Goal: Task Accomplishment & Management: Complete application form

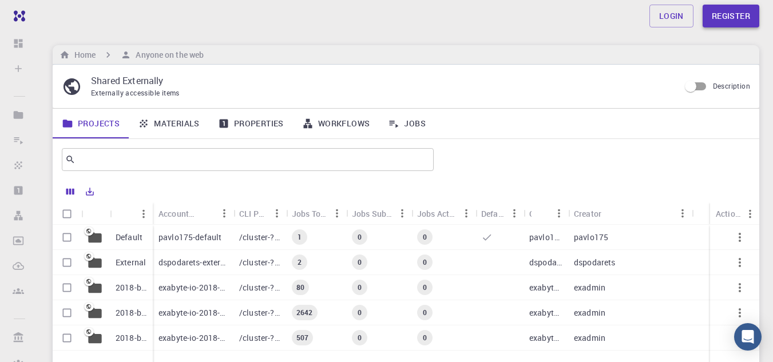
click at [724, 12] on link "Register" at bounding box center [731, 16] width 57 height 23
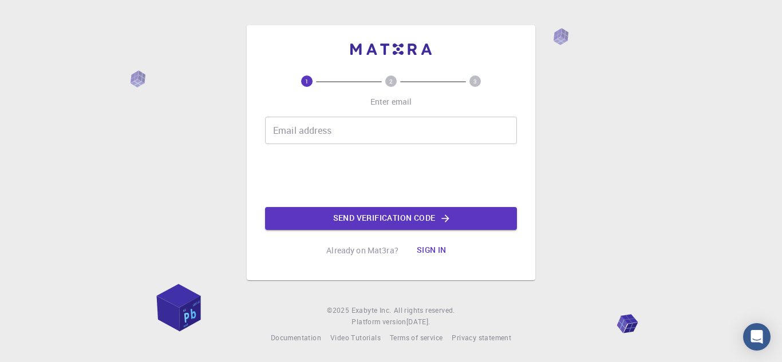
click at [399, 136] on input "Email address" at bounding box center [391, 130] width 252 height 27
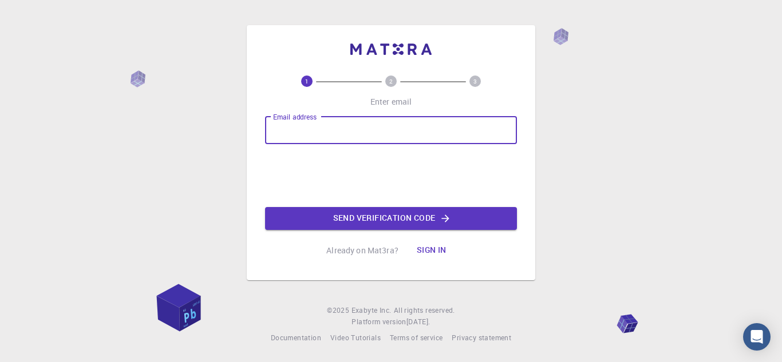
type input "[EMAIL_ADDRESS][DOMAIN_NAME]"
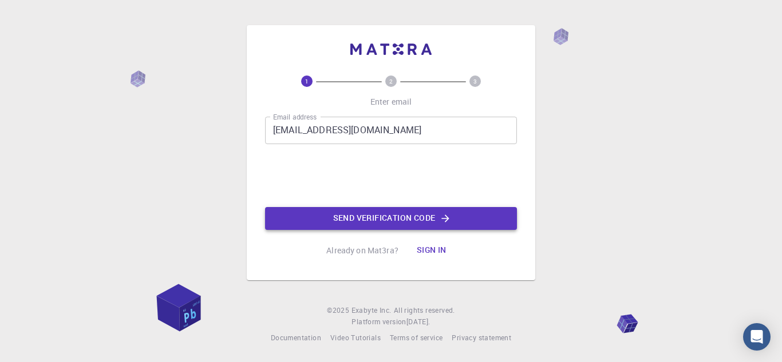
click at [343, 223] on button "Send verification code" at bounding box center [391, 218] width 252 height 23
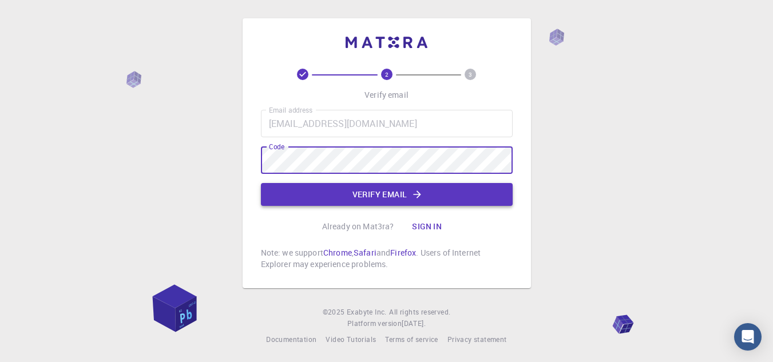
click at [433, 195] on button "Verify email" at bounding box center [387, 194] width 252 height 23
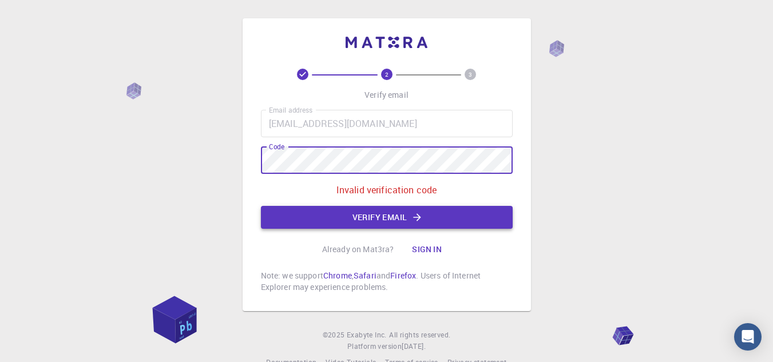
click at [350, 212] on button "Verify email" at bounding box center [387, 217] width 252 height 23
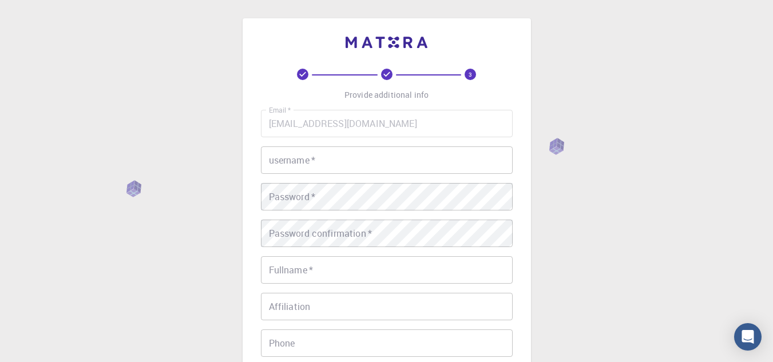
click at [366, 162] on input "username   *" at bounding box center [387, 159] width 252 height 27
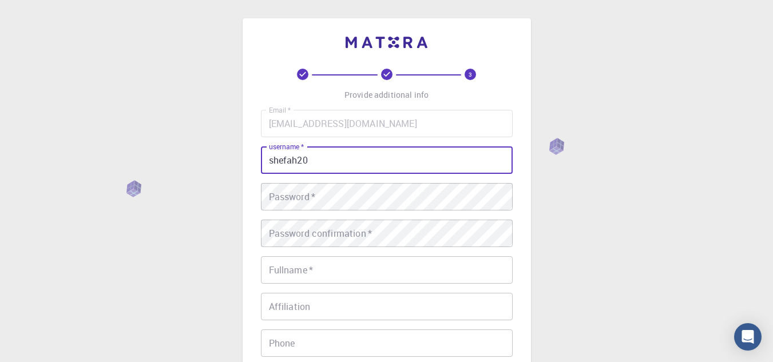
type input "shefah20"
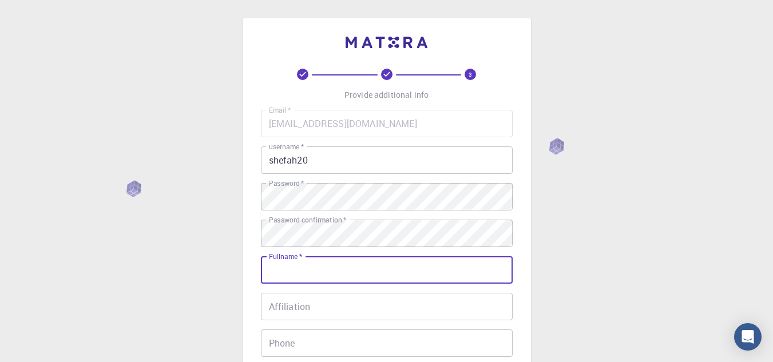
drag, startPoint x: 329, startPoint y: 279, endPoint x: 331, endPoint y: 289, distance: 10.6
click at [328, 279] on input "Fullname   *" at bounding box center [387, 269] width 252 height 27
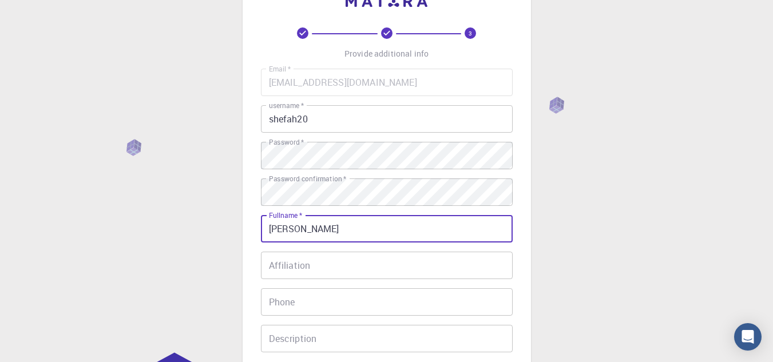
scroll to position [114, 0]
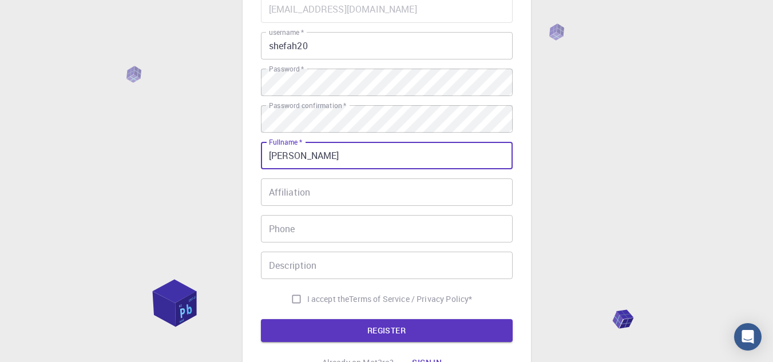
type input "[PERSON_NAME]"
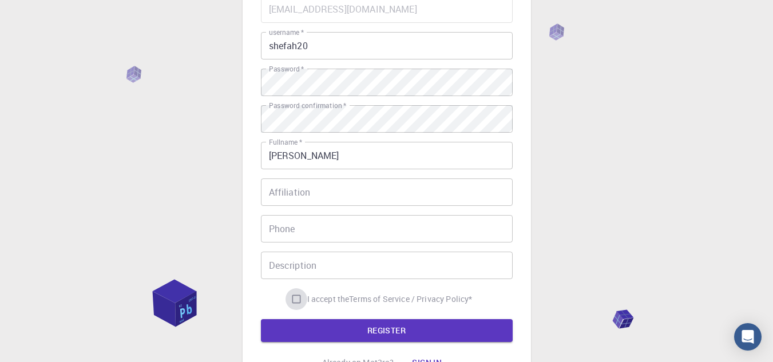
click at [292, 300] on input "I accept the Terms of Service / Privacy Policy *" at bounding box center [297, 299] width 22 height 22
checkbox input "true"
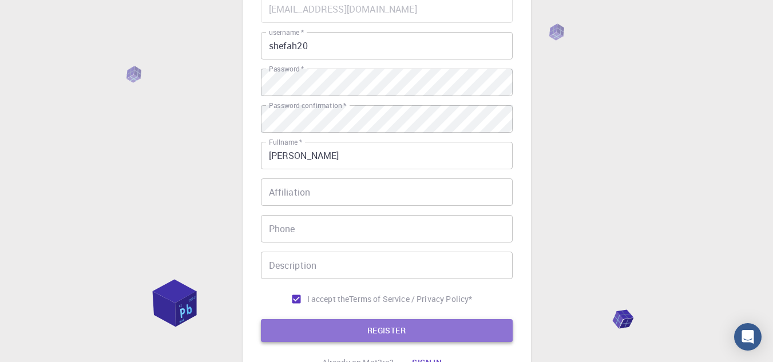
click at [314, 326] on button "REGISTER" at bounding box center [387, 330] width 252 height 23
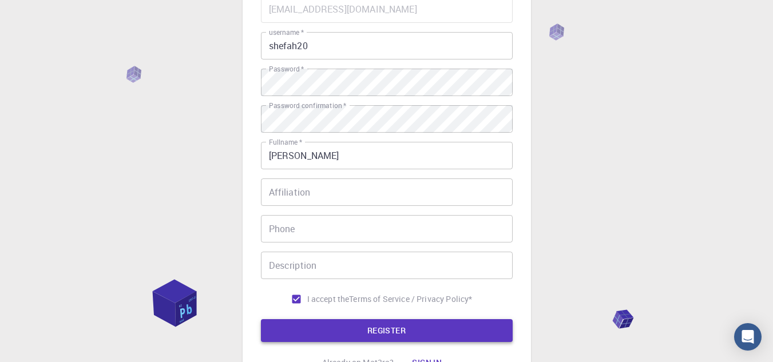
click at [403, 334] on button "REGISTER" at bounding box center [387, 330] width 252 height 23
